Goal: Task Accomplishment & Management: Manage account settings

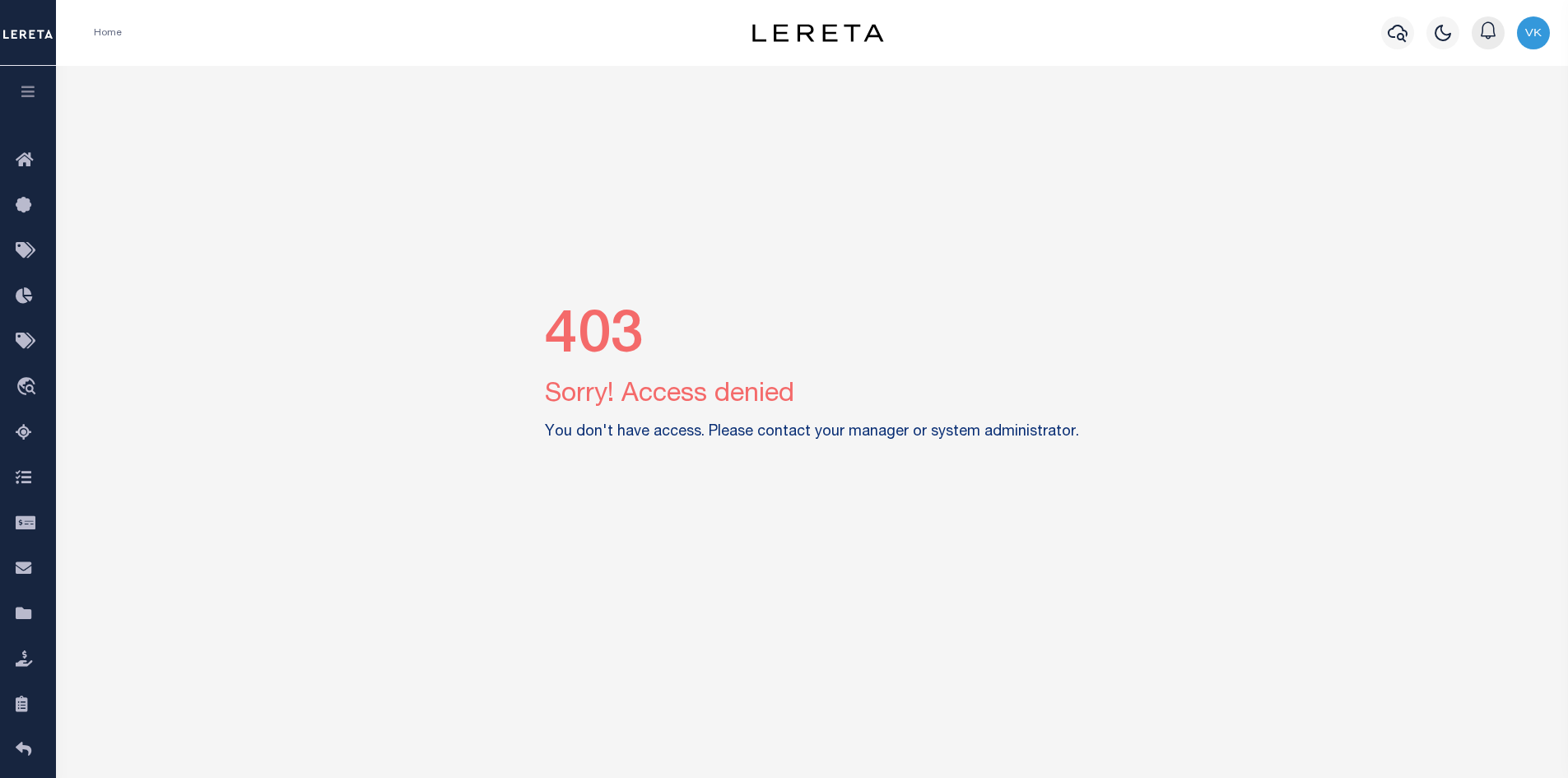
click at [1489, 35] on icon "button" at bounding box center [1489, 31] width 20 height 20
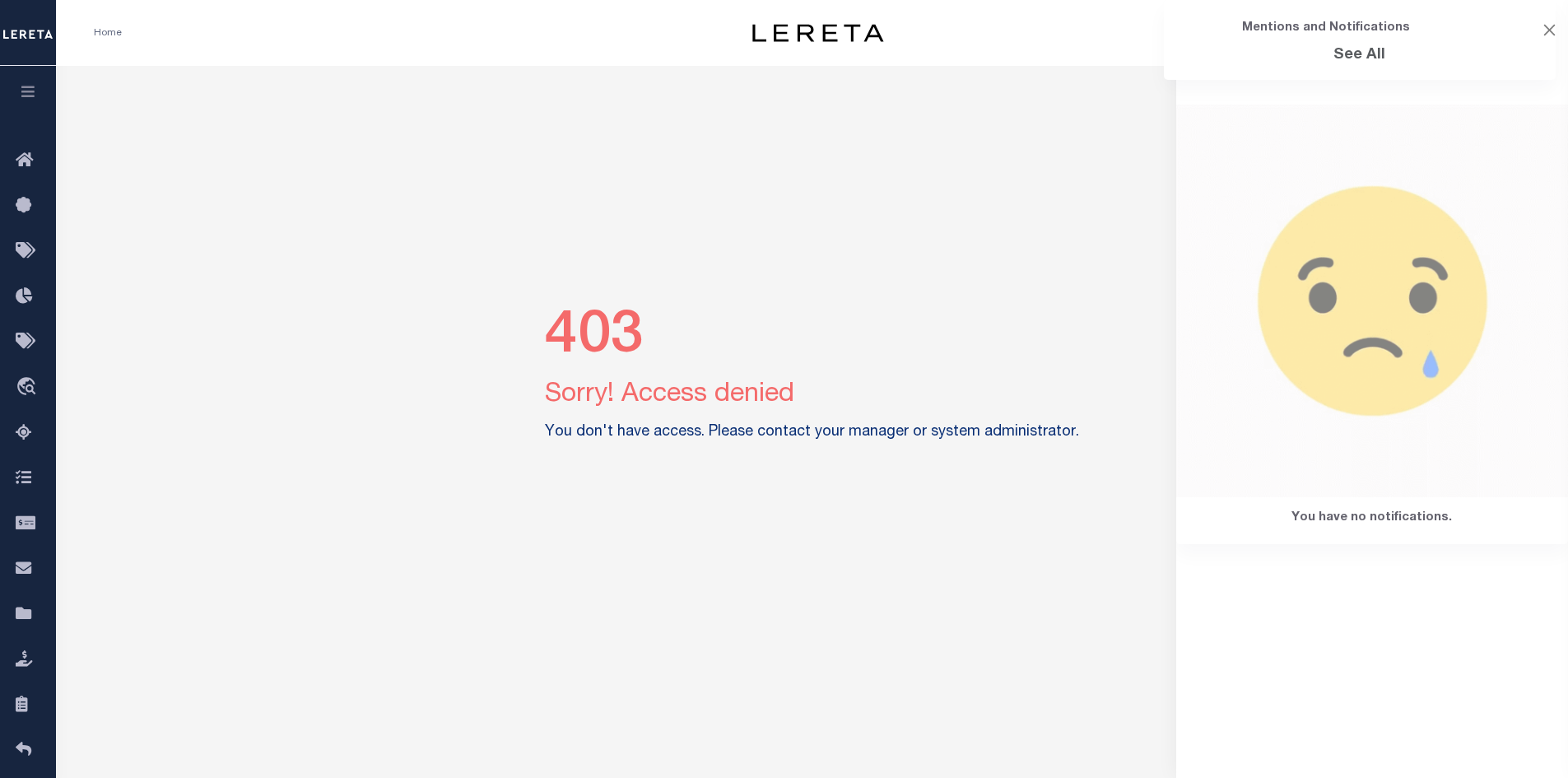
click at [1073, 164] on div "403 Sorry! Access denied You don't have access. Please contact your manager or …" at bounding box center [813, 377] width 1500 height 622
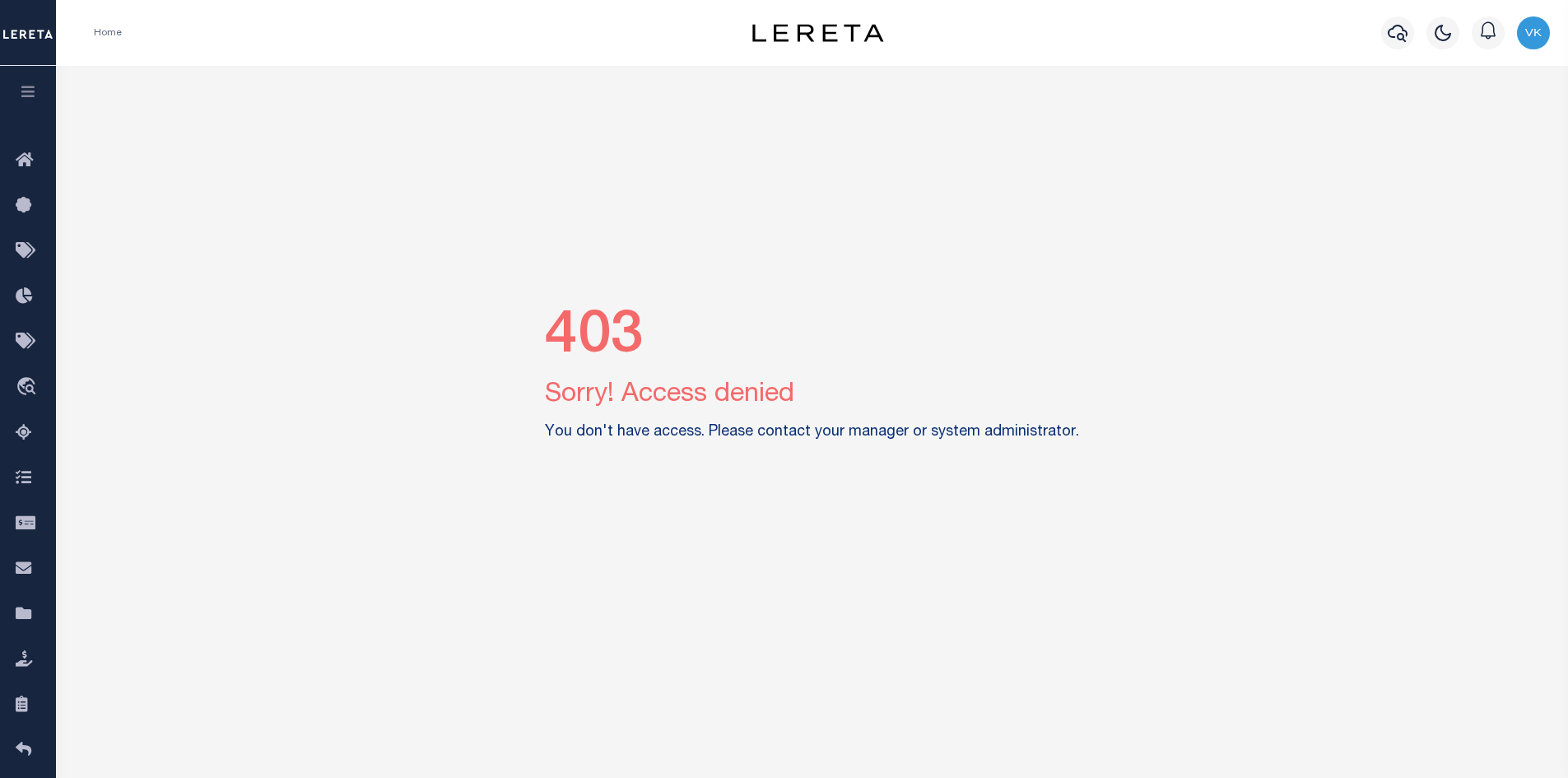
click at [1530, 39] on img "button" at bounding box center [1533, 33] width 33 height 33
click at [1471, 122] on span "Sign out" at bounding box center [1468, 117] width 47 height 12
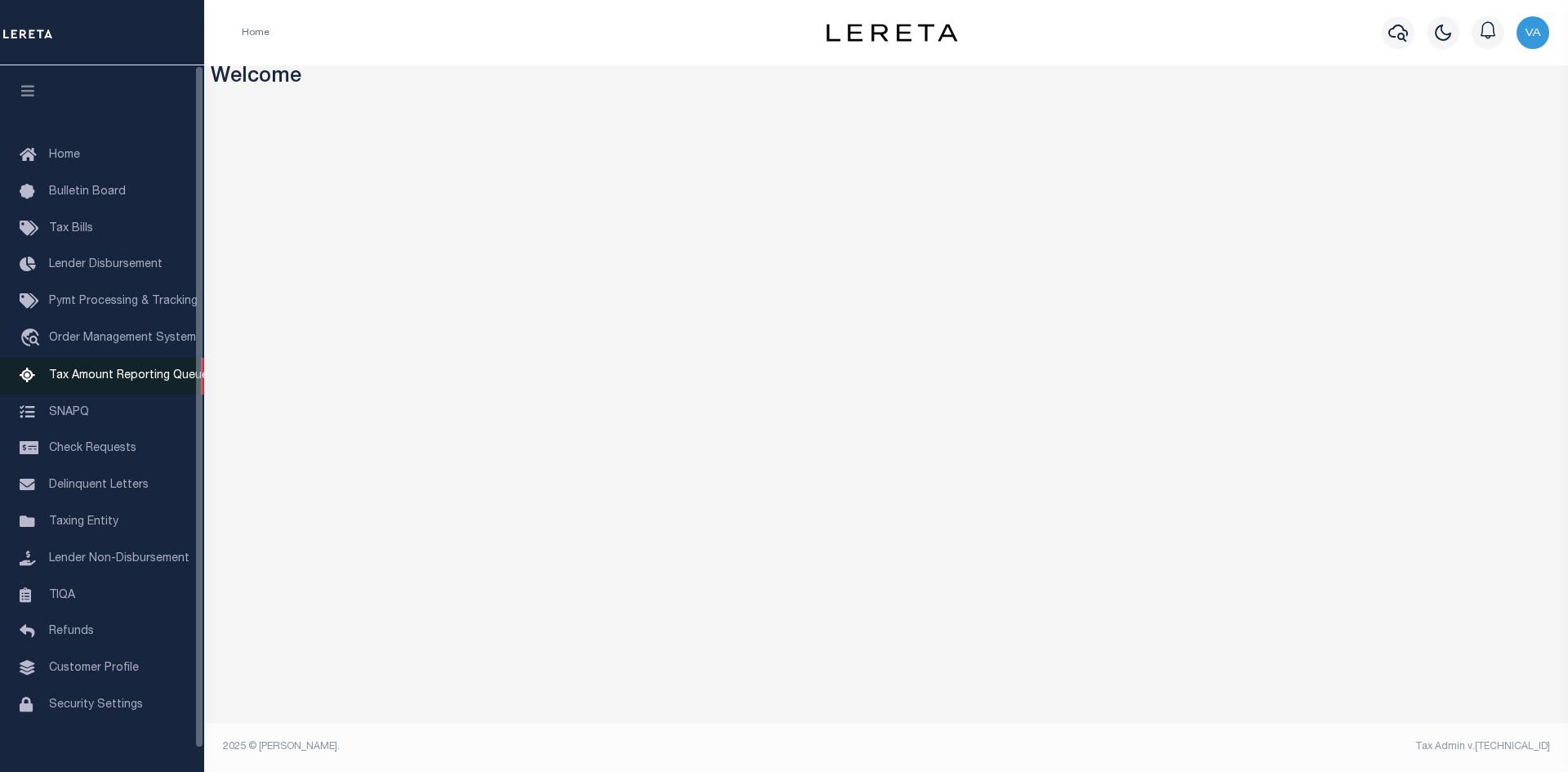
click at [155, 370] on link "Tax Amount Reporting Queue" at bounding box center [102, 376] width 204 height 36
